Goal: Transaction & Acquisition: Book appointment/travel/reservation

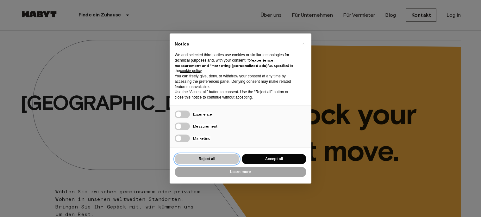
click at [210, 159] on button "Reject all" at bounding box center [207, 159] width 64 height 10
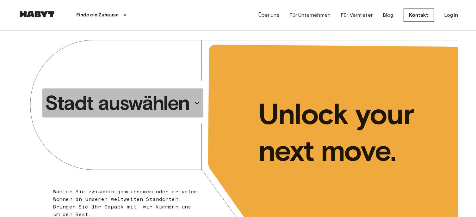
click at [155, 106] on p "Stadt auswählen" at bounding box center [117, 102] width 144 height 25
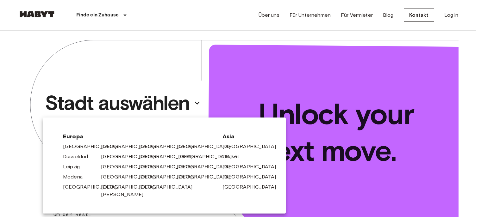
click at [193, 156] on link "[GEOGRAPHIC_DATA]" at bounding box center [208, 157] width 60 height 8
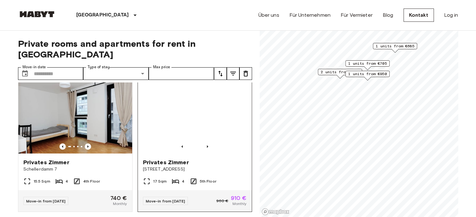
scroll to position [601, 0]
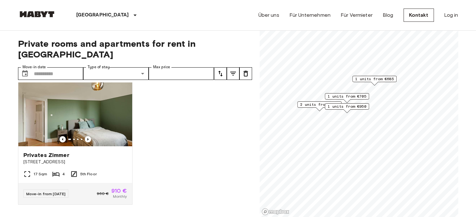
scroll to position [300, 0]
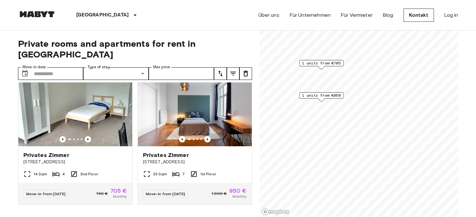
scroll to position [15, 0]
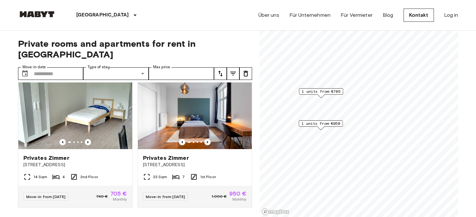
scroll to position [157, 0]
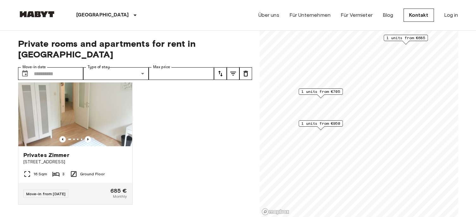
click at [332, 92] on span "1 units from €705" at bounding box center [320, 92] width 39 height 6
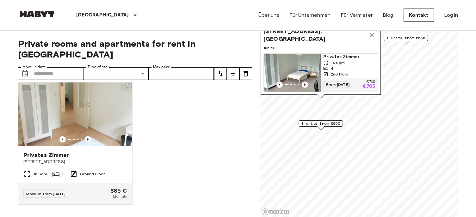
click at [309, 64] on img "Map marker" at bounding box center [292, 73] width 57 height 38
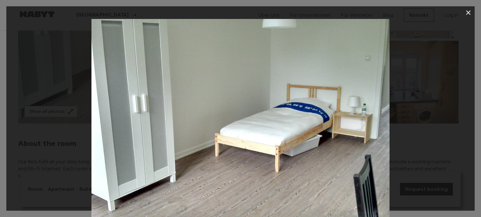
click at [373, 131] on img at bounding box center [239, 118] width 297 height 198
click at [368, 152] on img at bounding box center [239, 118] width 297 height 198
click at [465, 12] on icon "button" at bounding box center [468, 13] width 8 height 8
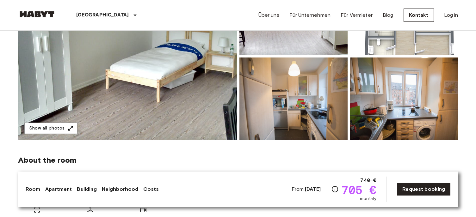
scroll to position [95, 0]
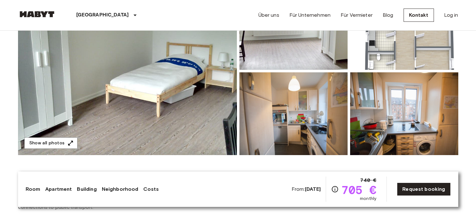
click at [391, 137] on img at bounding box center [404, 113] width 108 height 83
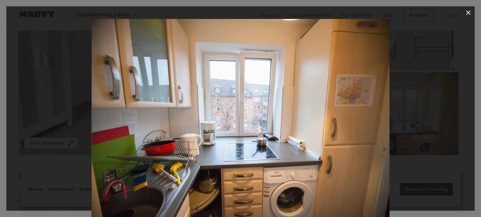
click at [467, 11] on icon "button" at bounding box center [468, 13] width 8 height 8
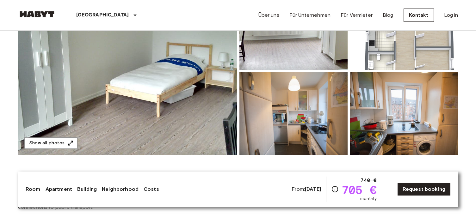
click at [397, 54] on img at bounding box center [404, 28] width 108 height 83
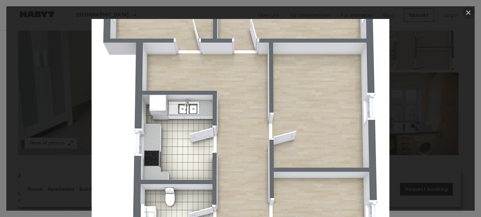
click at [468, 12] on icon "button" at bounding box center [468, 13] width 8 height 8
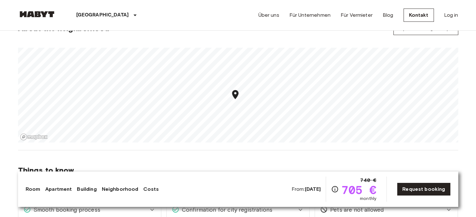
scroll to position [411, 0]
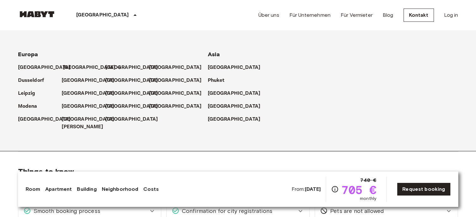
click at [71, 65] on p "[GEOGRAPHIC_DATA]" at bounding box center [89, 68] width 53 height 8
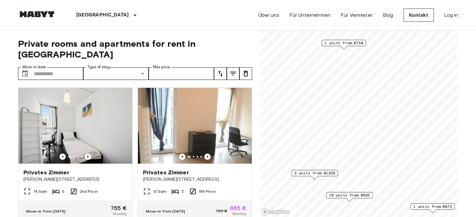
click at [324, 172] on span "2 units from €1320" at bounding box center [314, 173] width 41 height 6
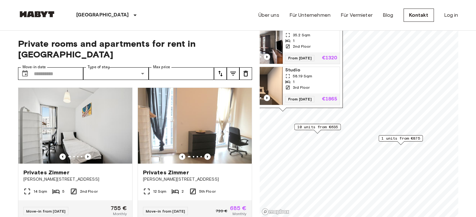
click at [405, 137] on span "1 units from €875" at bounding box center [400, 139] width 39 height 6
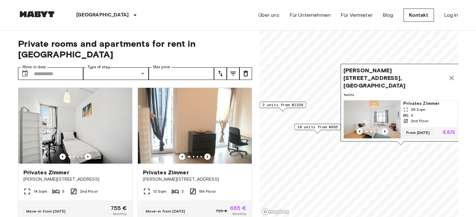
click at [379, 104] on img "Map marker" at bounding box center [372, 120] width 57 height 38
click at [452, 76] on icon "Map marker" at bounding box center [452, 78] width 8 height 8
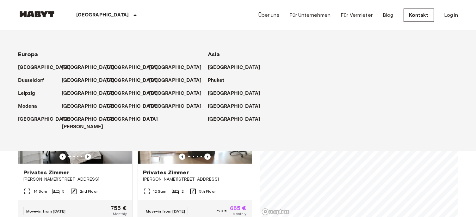
click at [133, 15] on icon at bounding box center [134, 15] width 3 height 2
click at [110, 105] on p "[GEOGRAPHIC_DATA]" at bounding box center [133, 107] width 53 height 8
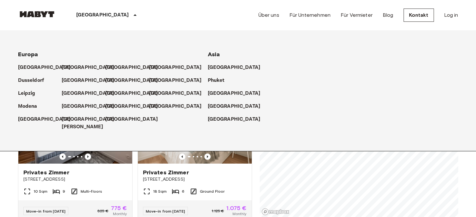
click at [256, 185] on div "Private rooms and apartments for rent in Paris Move-in date ​ Move-in date Type…" at bounding box center [238, 124] width 440 height 187
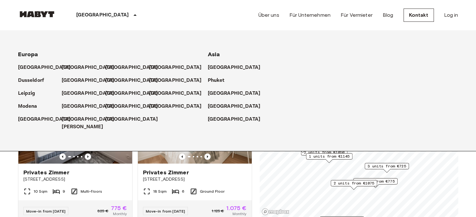
drag, startPoint x: 345, startPoint y: 168, endPoint x: 343, endPoint y: 181, distance: 14.1
click at [343, 181] on span "2 units from €1075" at bounding box center [353, 184] width 41 height 6
click at [340, 184] on span "2 units from €1075" at bounding box center [353, 184] width 41 height 6
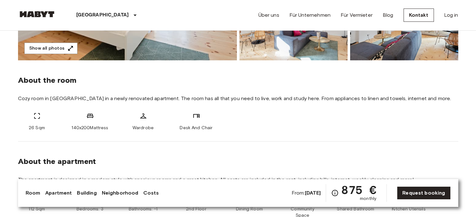
scroll to position [190, 0]
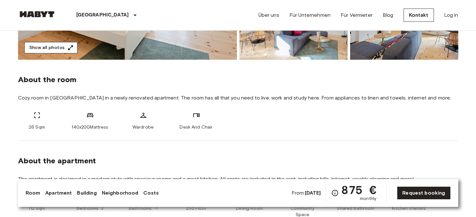
click at [71, 48] on icon "button" at bounding box center [70, 48] width 6 height 6
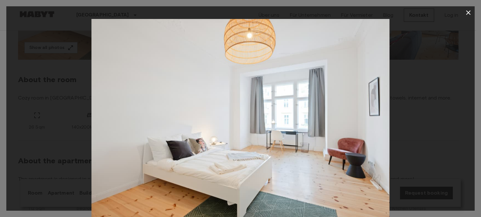
click at [383, 127] on img at bounding box center [239, 118] width 297 height 198
click at [407, 130] on div at bounding box center [240, 118] width 468 height 198
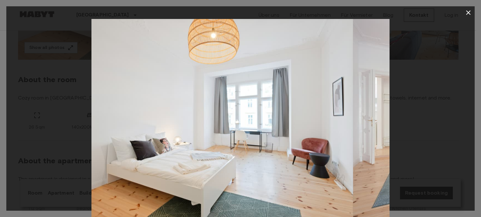
drag, startPoint x: 349, startPoint y: 135, endPoint x: 193, endPoint y: 111, distance: 157.4
click at [208, 113] on img at bounding box center [203, 118] width 297 height 198
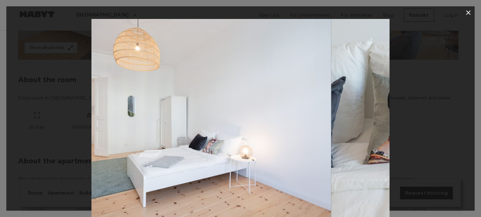
drag, startPoint x: 348, startPoint y: 122, endPoint x: 261, endPoint y: 119, distance: 86.3
click at [270, 121] on img at bounding box center [181, 118] width 297 height 198
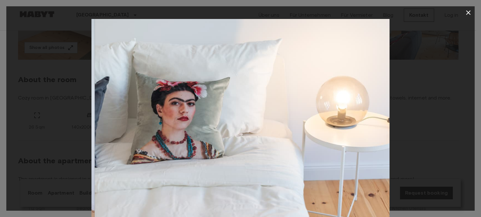
drag, startPoint x: 358, startPoint y: 122, endPoint x: 301, endPoint y: 119, distance: 56.4
click at [317, 121] on img at bounding box center [243, 118] width 297 height 198
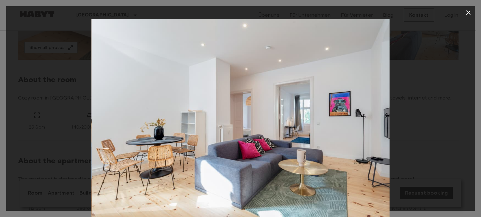
drag, startPoint x: 339, startPoint y: 118, endPoint x: 303, endPoint y: 113, distance: 36.4
click at [311, 115] on img at bounding box center [240, 118] width 297 height 198
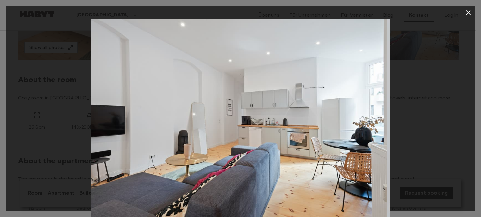
drag, startPoint x: 345, startPoint y: 119, endPoint x: 314, endPoint y: 117, distance: 31.0
click at [316, 118] on img at bounding box center [237, 118] width 297 height 198
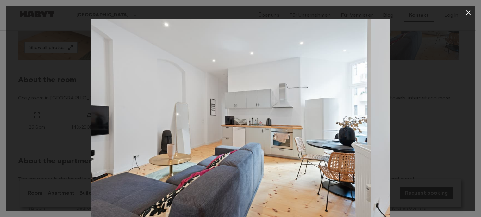
drag, startPoint x: 320, startPoint y: 117, endPoint x: 280, endPoint y: 117, distance: 39.5
click at [281, 117] on img at bounding box center [221, 118] width 297 height 198
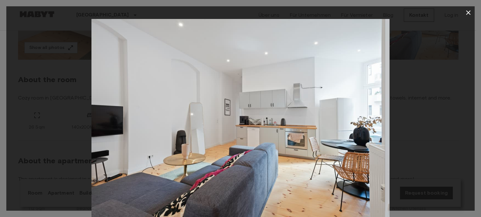
drag, startPoint x: 339, startPoint y: 116, endPoint x: 271, endPoint y: 120, distance: 68.1
click at [271, 120] on img at bounding box center [235, 118] width 297 height 198
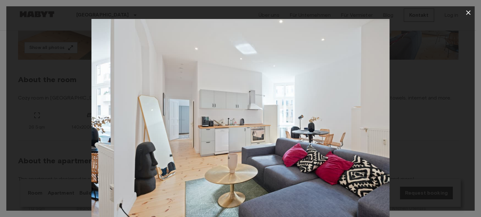
drag, startPoint x: 355, startPoint y: 118, endPoint x: 258, endPoint y: 118, distance: 96.7
click at [267, 119] on img at bounding box center [262, 118] width 297 height 198
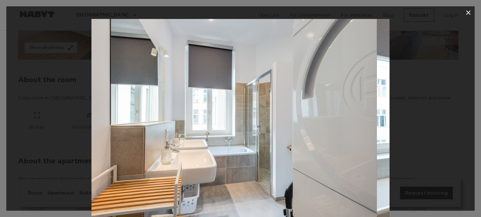
drag, startPoint x: 348, startPoint y: 114, endPoint x: 299, endPoint y: 108, distance: 49.6
click at [303, 109] on img at bounding box center [227, 118] width 297 height 198
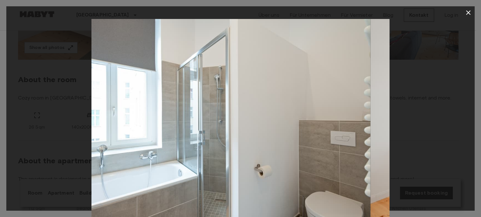
drag, startPoint x: 338, startPoint y: 116, endPoint x: 296, endPoint y: 116, distance: 41.7
click at [297, 117] on img at bounding box center [220, 118] width 297 height 198
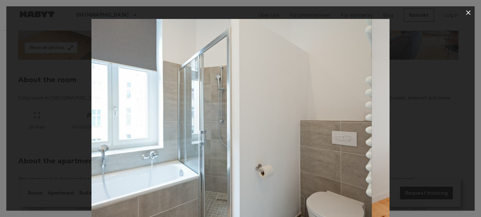
drag, startPoint x: 328, startPoint y: 120, endPoint x: 237, endPoint y: 122, distance: 91.4
click at [240, 123] on img at bounding box center [222, 118] width 297 height 198
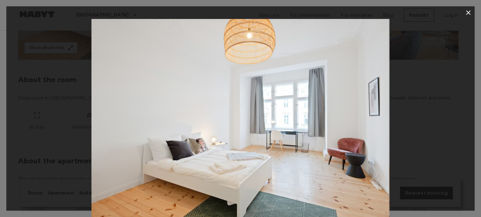
drag, startPoint x: 352, startPoint y: 120, endPoint x: 270, endPoint y: 120, distance: 81.9
click at [287, 122] on img at bounding box center [239, 118] width 297 height 198
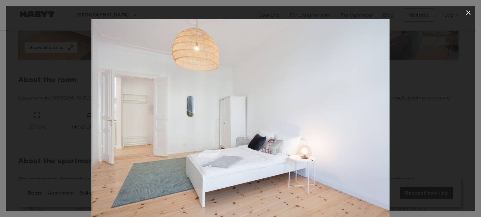
click at [466, 14] on icon "button" at bounding box center [468, 13] width 8 height 8
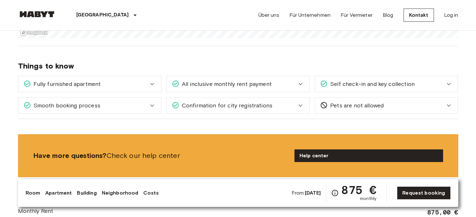
scroll to position [632, 0]
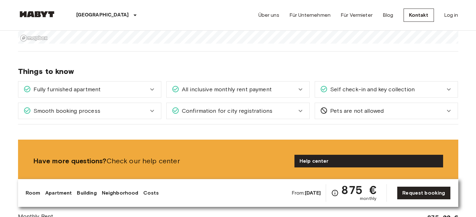
click at [249, 85] on span "All inclusive monthly rent payment" at bounding box center [225, 89] width 92 height 8
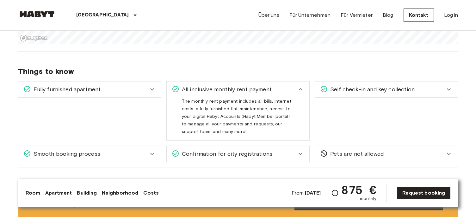
click at [249, 85] on span "All inclusive monthly rent payment" at bounding box center [225, 89] width 92 height 8
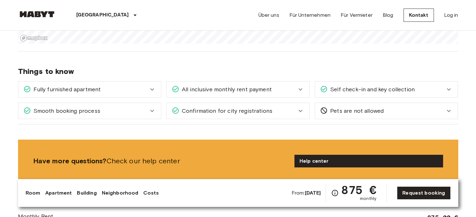
click at [337, 85] on span "Self check-in and key collection" at bounding box center [371, 89] width 87 height 8
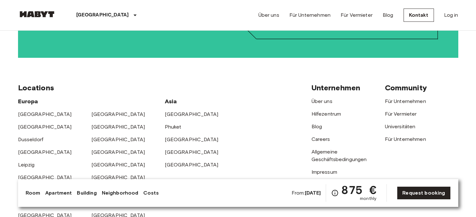
scroll to position [1486, 0]
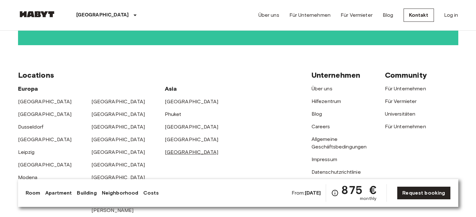
click at [171, 149] on link "[GEOGRAPHIC_DATA]" at bounding box center [192, 152] width 54 height 6
